Goal: Obtain resource: Download file/media

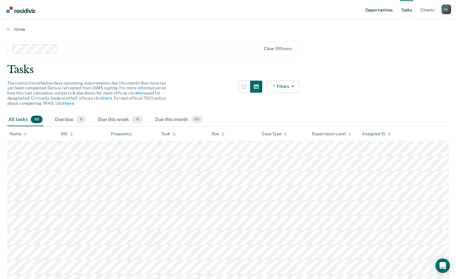
click at [385, 10] on link "Opportunities" at bounding box center [379, 9] width 29 height 19
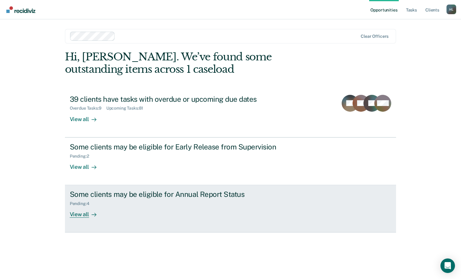
click at [92, 213] on icon at bounding box center [94, 214] width 5 height 5
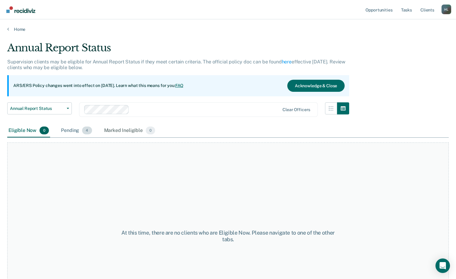
click at [72, 129] on div "Pending 4" at bounding box center [76, 130] width 33 height 13
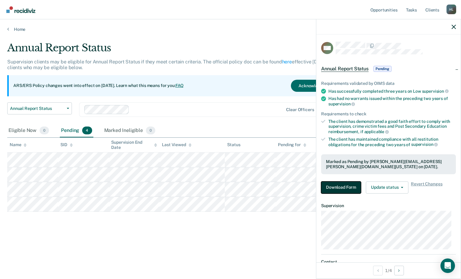
click at [341, 189] on button "Download Form" at bounding box center [341, 188] width 40 height 12
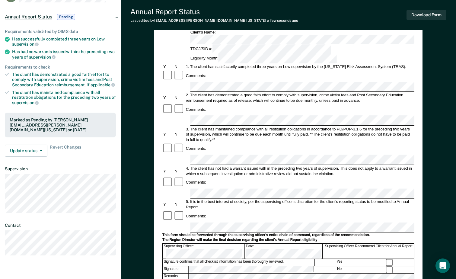
scroll to position [60, 0]
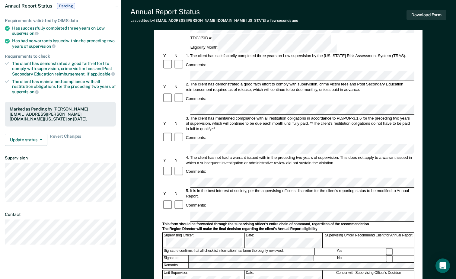
click at [213, 200] on div "Comments:" at bounding box center [289, 205] width 252 height 11
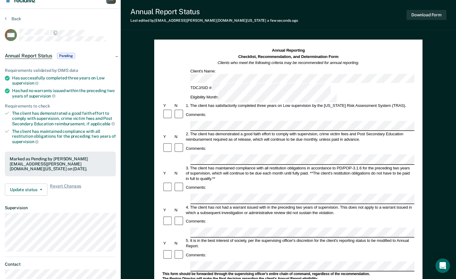
scroll to position [0, 0]
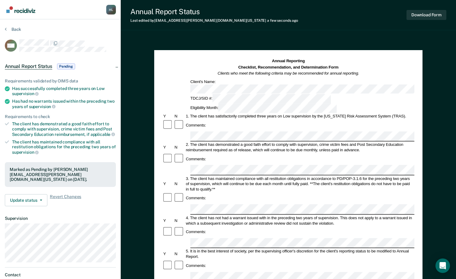
click at [316, 104] on div "Eligibility Month:" at bounding box center [264, 108] width 148 height 9
drag, startPoint x: 391, startPoint y: 85, endPoint x: 397, endPoint y: 63, distance: 22.9
click at [431, 14] on button "Download Form" at bounding box center [427, 15] width 40 height 10
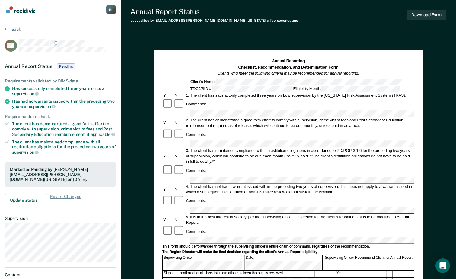
click at [13, 25] on section "Back WM Annual Report Status Pending Requirements validated by OIMS data Has su…" at bounding box center [60, 168] width 121 height 298
click at [13, 28] on button "Back" at bounding box center [13, 29] width 16 height 5
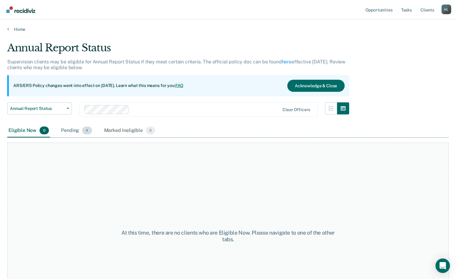
click at [66, 132] on div "Pending 4" at bounding box center [76, 130] width 33 height 13
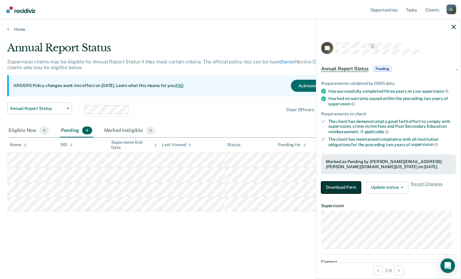
click at [353, 182] on button "Download Form" at bounding box center [341, 188] width 40 height 12
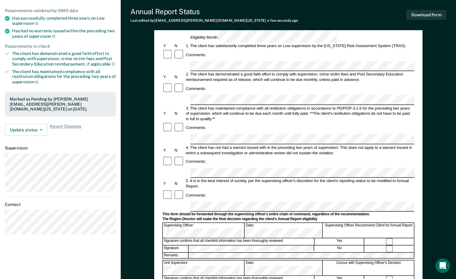
scroll to position [91, 0]
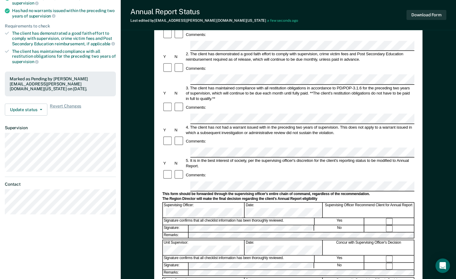
click at [248, 146] on form "Annual Reporting Checklist, Recommendation, and Determination Form Clients who …" at bounding box center [289, 181] width 252 height 426
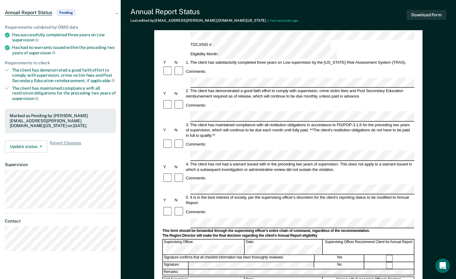
scroll to position [0, 0]
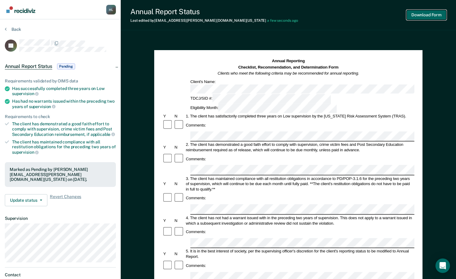
click at [434, 12] on button "Download Form" at bounding box center [427, 15] width 40 height 10
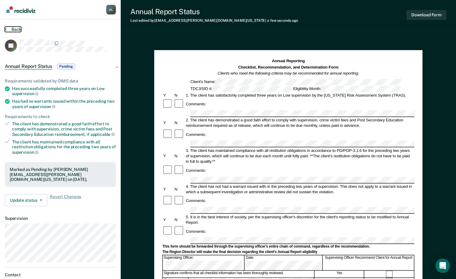
click at [8, 30] on button "Back" at bounding box center [13, 29] width 16 height 5
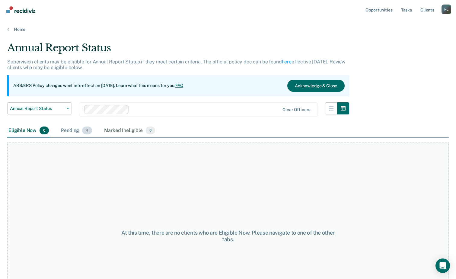
click at [79, 129] on div "Pending 4" at bounding box center [76, 130] width 33 height 13
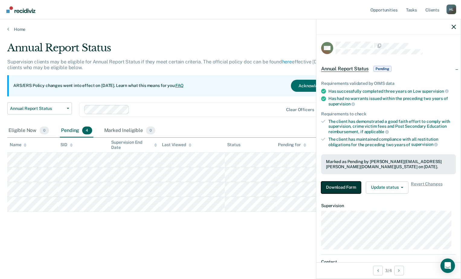
click at [334, 187] on button "Download Form" at bounding box center [341, 188] width 40 height 12
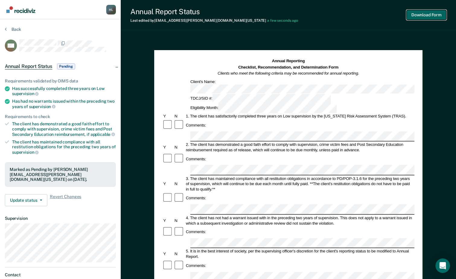
click at [423, 15] on button "Download Form" at bounding box center [427, 15] width 40 height 10
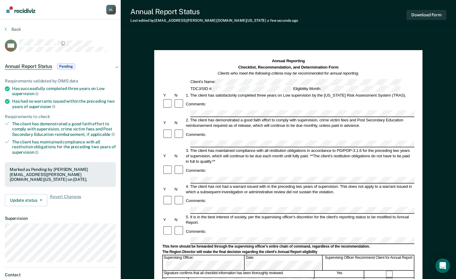
click at [379, 35] on div "Annual Report Status Last edited by [PERSON_NAME][EMAIL_ADDRESS][PERSON_NAME][D…" at bounding box center [289, 210] width 336 height 420
click at [250, 255] on div "Supervising Officer: Date: Supervising Officer Recommend Client for Annual Repo…" at bounding box center [289, 262] width 252 height 15
click at [425, 9] on div "Download Form" at bounding box center [427, 14] width 40 height 15
click at [425, 11] on button "Download Form" at bounding box center [427, 15] width 40 height 10
click at [5, 29] on icon at bounding box center [6, 29] width 2 height 5
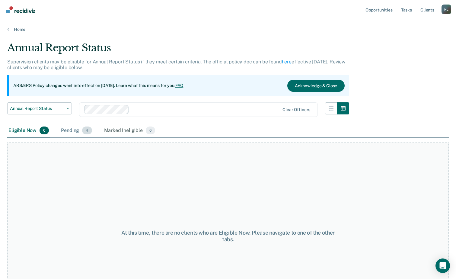
click at [71, 128] on div "Pending 4" at bounding box center [76, 130] width 33 height 13
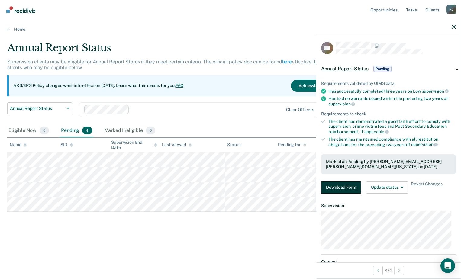
click at [347, 188] on button "Download Form" at bounding box center [341, 188] width 40 height 12
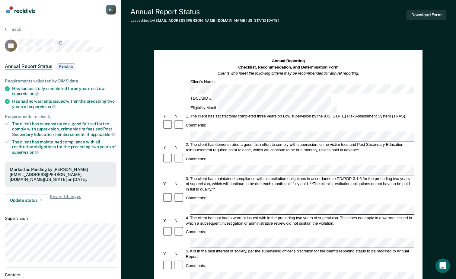
click at [318, 85] on div "Annual Reporting Checklist, Recommendation, and Determination Form Clients who …" at bounding box center [289, 85] width 252 height 55
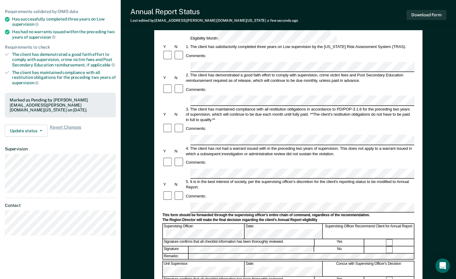
scroll to position [91, 0]
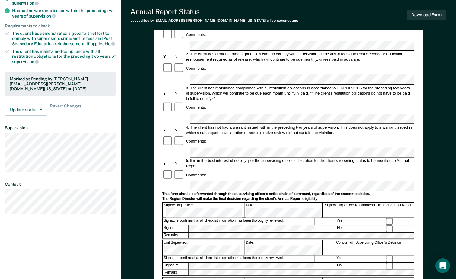
click at [243, 147] on form "Annual Reporting Checklist, Recommendation, and Determination Form Clients who …" at bounding box center [289, 181] width 252 height 426
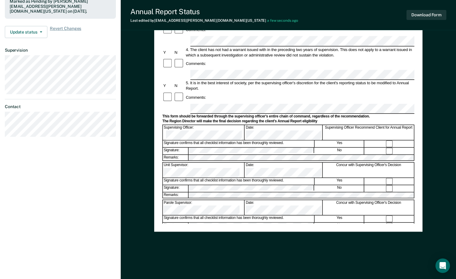
scroll to position [17, 0]
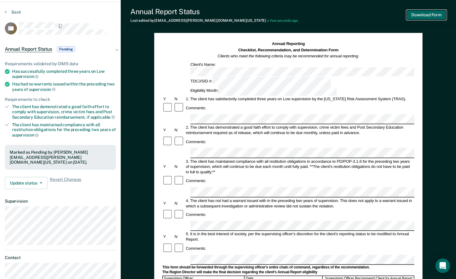
click at [424, 15] on button "Download Form" at bounding box center [427, 15] width 40 height 10
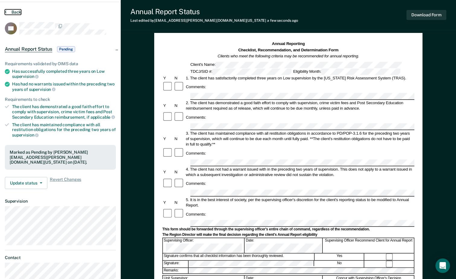
click at [6, 10] on icon at bounding box center [6, 11] width 2 height 5
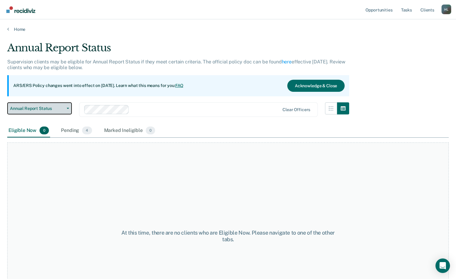
click at [40, 112] on button "Annual Report Status" at bounding box center [39, 108] width 65 height 12
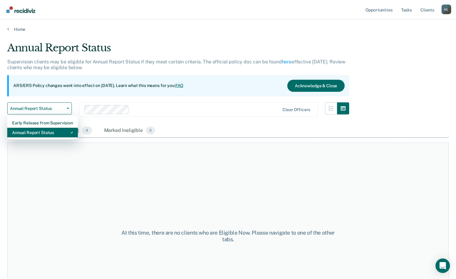
click at [40, 132] on div "Annual Report Status" at bounding box center [42, 133] width 61 height 10
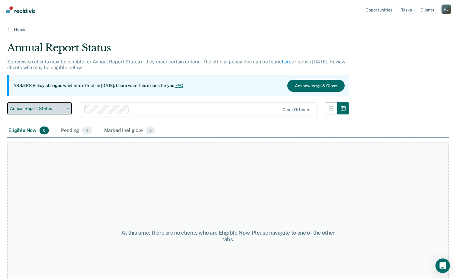
click at [39, 104] on button "Annual Report Status" at bounding box center [39, 108] width 65 height 12
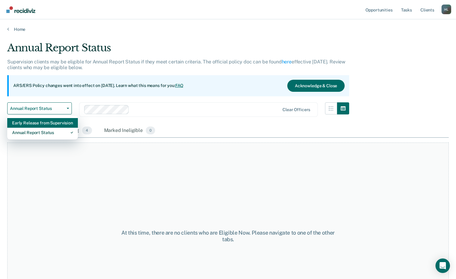
click at [38, 122] on div "Early Release from Supervision" at bounding box center [42, 123] width 61 height 10
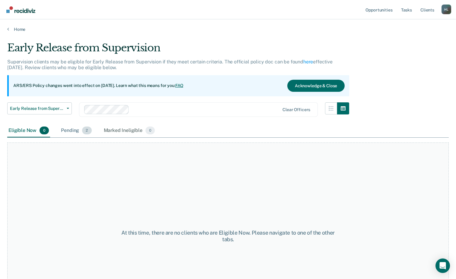
click at [82, 133] on div "Pending 2" at bounding box center [76, 130] width 33 height 13
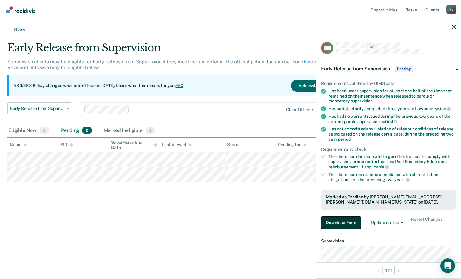
click at [353, 224] on button "Download Form" at bounding box center [341, 223] width 40 height 12
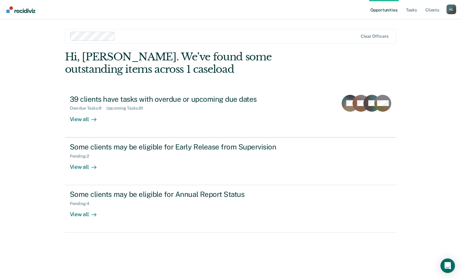
click at [390, 8] on link "Opportunities" at bounding box center [383, 9] width 29 height 19
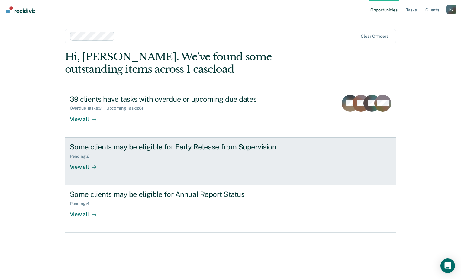
click at [79, 170] on link "Some clients may be eligible for Early Release from Supervision Pending : 2 Vie…" at bounding box center [230, 161] width 331 height 48
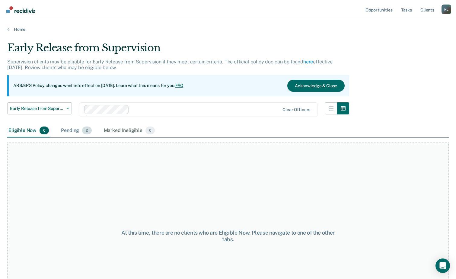
click at [77, 133] on div "Pending 2" at bounding box center [76, 130] width 33 height 13
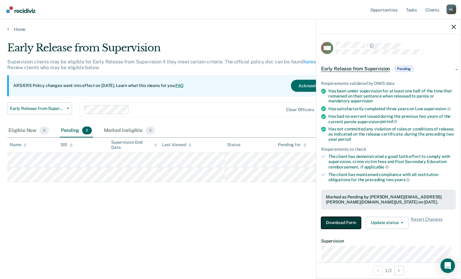
click at [346, 219] on button "Download Form" at bounding box center [341, 223] width 40 height 12
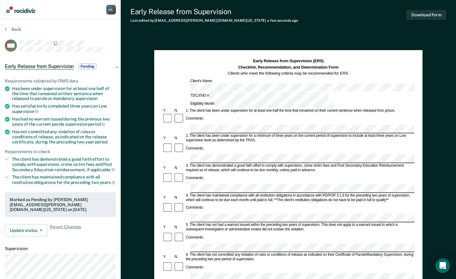
click at [302, 193] on div "4. The client has maintained compliance with all restitution obligations in acc…" at bounding box center [300, 197] width 230 height 9
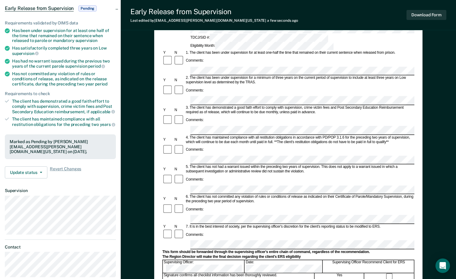
scroll to position [60, 0]
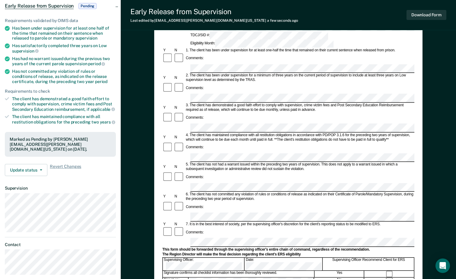
click at [254, 258] on div "Date:" at bounding box center [284, 264] width 78 height 13
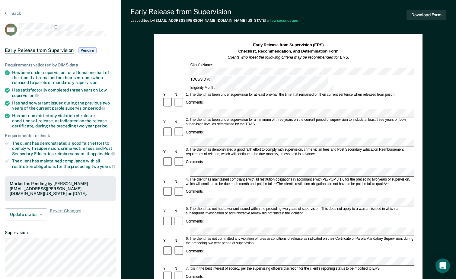
scroll to position [0, 0]
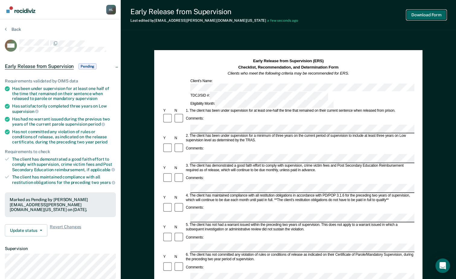
click at [421, 14] on button "Download Form" at bounding box center [427, 15] width 40 height 10
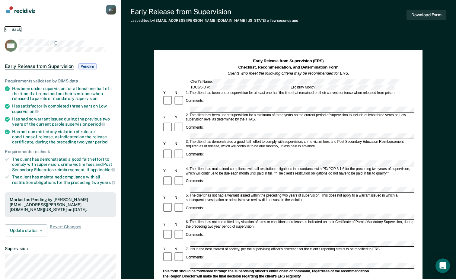
click at [7, 28] on button "Back" at bounding box center [13, 29] width 16 height 5
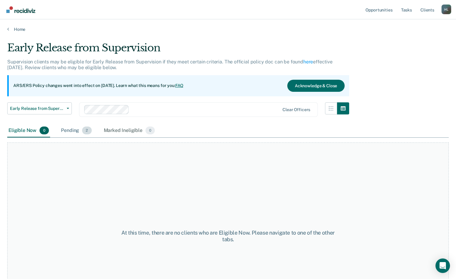
click at [65, 129] on div "Pending 2" at bounding box center [76, 130] width 33 height 13
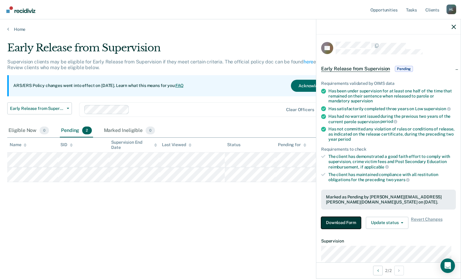
click at [338, 221] on button "Download Form" at bounding box center [341, 223] width 40 height 12
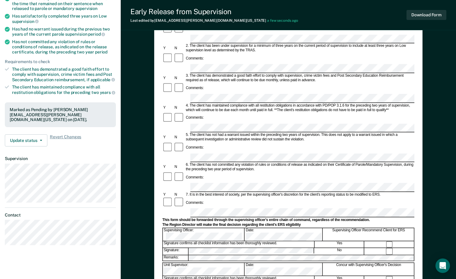
scroll to position [91, 0]
click at [246, 227] on div "Supervising Officer: Date: Supervising Officer Recommend Client for ERS" at bounding box center [289, 233] width 252 height 13
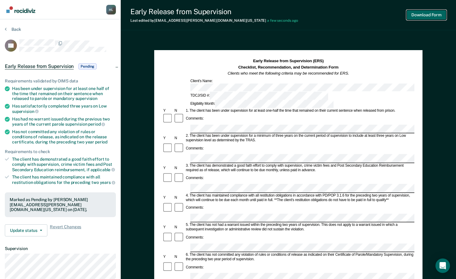
click at [421, 17] on button "Download Form" at bounding box center [427, 15] width 40 height 10
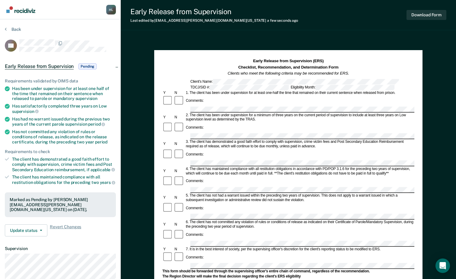
click at [3, 29] on section "Back CC Early Release from Supervision Pending Requirements validated by OIMS d…" at bounding box center [60, 183] width 121 height 328
click at [11, 27] on button "Back" at bounding box center [13, 29] width 16 height 5
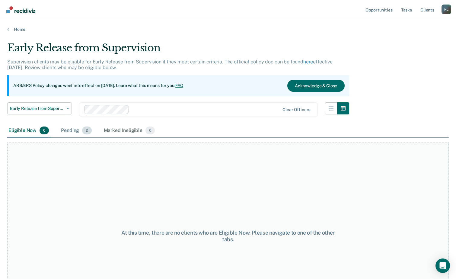
click at [66, 128] on div "Pending 2" at bounding box center [76, 130] width 33 height 13
